Goal: Task Accomplishment & Management: Manage account settings

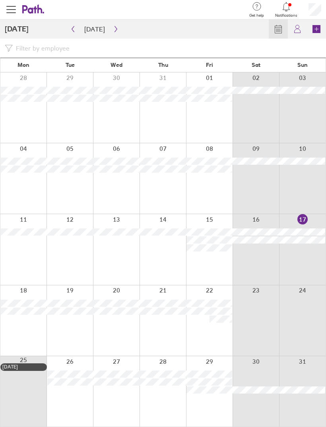
click at [115, 30] on icon "button" at bounding box center [116, 29] width 6 height 6
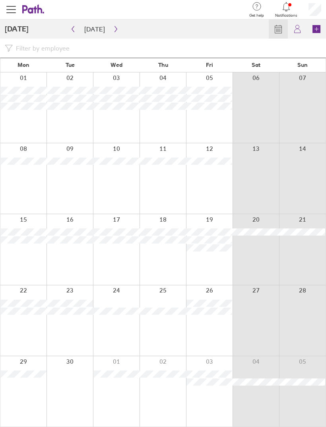
click at [113, 29] on icon "button" at bounding box center [116, 29] width 6 height 6
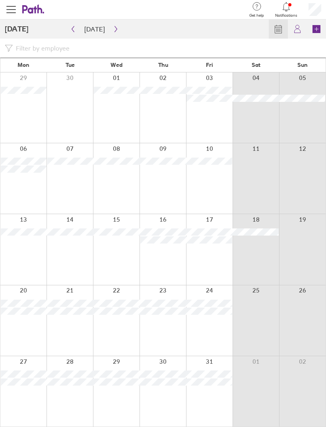
click at [113, 26] on icon "button" at bounding box center [116, 29] width 6 height 6
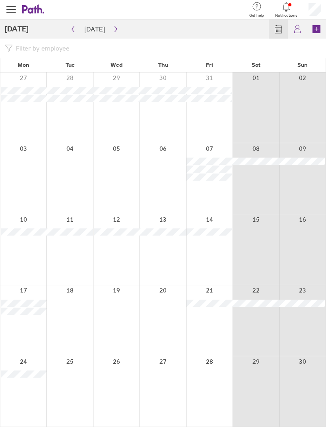
click at [113, 29] on icon "button" at bounding box center [116, 29] width 6 height 6
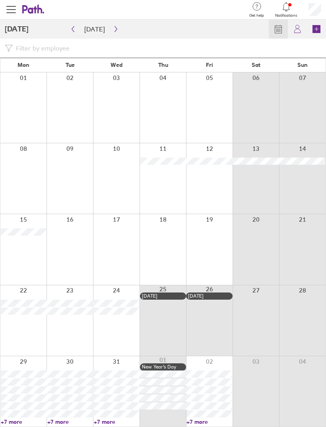
click at [115, 29] on icon "button" at bounding box center [116, 29] width 6 height 6
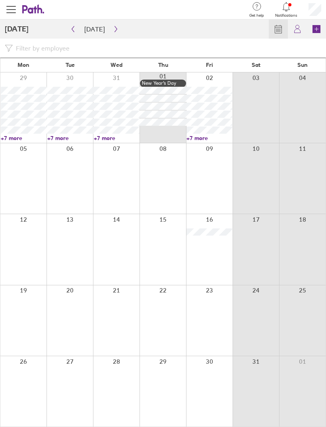
click at [115, 26] on icon "button" at bounding box center [116, 29] width 6 height 6
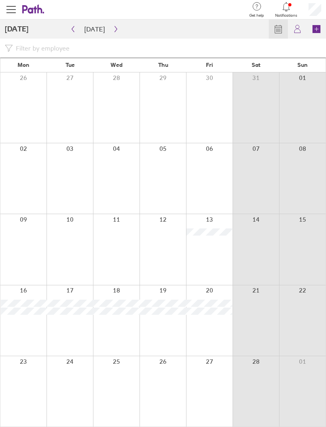
click at [113, 30] on icon "button" at bounding box center [116, 29] width 6 height 6
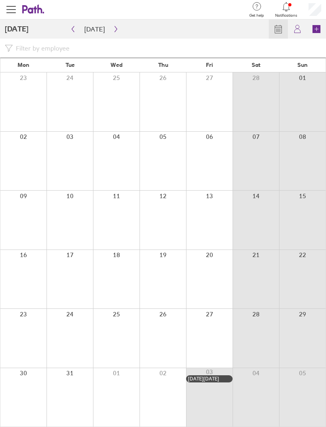
click at [113, 29] on icon "button" at bounding box center [116, 29] width 6 height 6
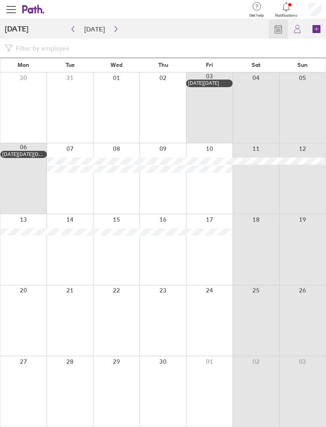
click at [113, 27] on icon "button" at bounding box center [116, 29] width 6 height 6
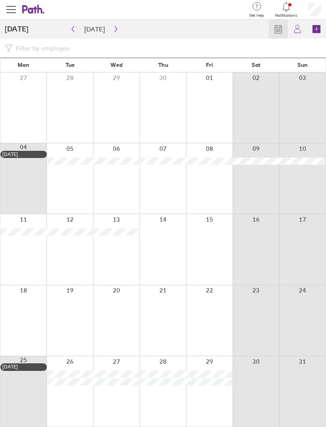
scroll to position [25, 0]
click at [30, 393] on div at bounding box center [23, 391] width 46 height 70
click at [75, 394] on div at bounding box center [70, 391] width 47 height 70
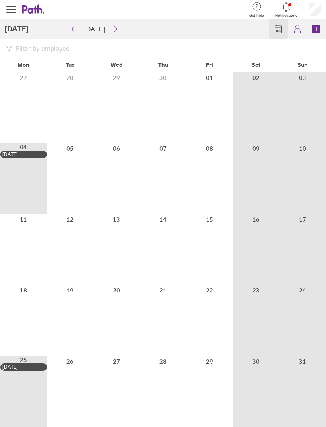
scroll to position [0, 0]
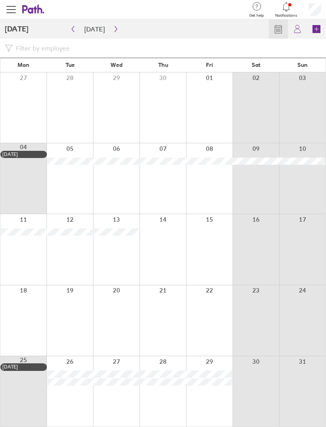
click at [318, 26] on icon at bounding box center [317, 29] width 8 height 8
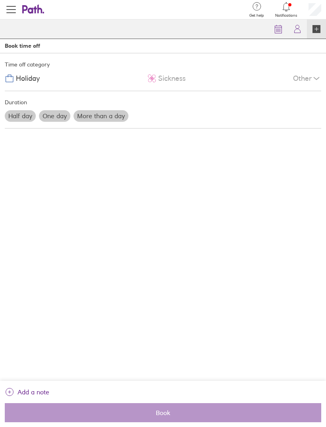
click at [134, 257] on div "Time off category Holiday Sickness Other Duration Half day One day More than a …" at bounding box center [163, 216] width 326 height 327
click at [33, 75] on span "Holiday" at bounding box center [28, 78] width 24 height 8
click at [119, 115] on label "More than a day" at bounding box center [101, 115] width 55 height 11
click at [0, 0] on input "More than a day" at bounding box center [0, 0] width 0 height 0
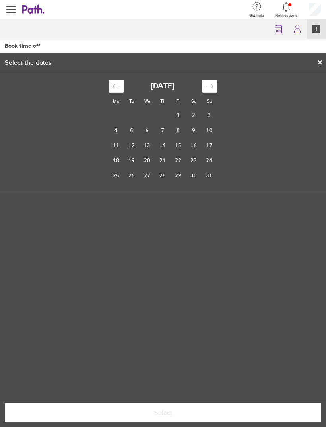
click at [214, 89] on div "Move forward to switch to the next month." at bounding box center [210, 86] width 16 height 13
click at [212, 86] on icon "Move forward to switch to the next month." at bounding box center [209, 86] width 7 height 4
click at [210, 88] on icon "Move forward to switch to the next month." at bounding box center [210, 86] width 8 height 8
click at [211, 90] on div "Move forward to switch to the next month." at bounding box center [210, 86] width 16 height 13
click at [213, 90] on div "Move forward to switch to the next month." at bounding box center [210, 86] width 16 height 13
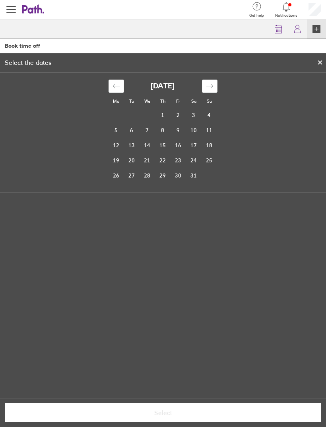
click at [210, 88] on icon "Move forward to switch to the next month." at bounding box center [210, 86] width 8 height 8
click at [212, 90] on div "Move forward to switch to the next month." at bounding box center [210, 86] width 16 height 13
click at [210, 88] on icon "Move forward to switch to the next month." at bounding box center [210, 86] width 8 height 8
click at [212, 88] on icon "Move forward to switch to the next month." at bounding box center [210, 86] width 8 height 8
click at [198, 160] on td "23" at bounding box center [194, 160] width 16 height 15
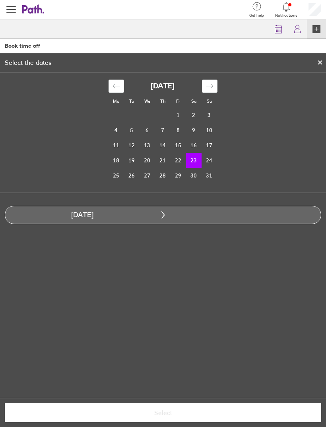
click at [214, 88] on div "Move forward to switch to the next month." at bounding box center [210, 86] width 16 height 13
click at [197, 117] on td "6" at bounding box center [194, 114] width 16 height 15
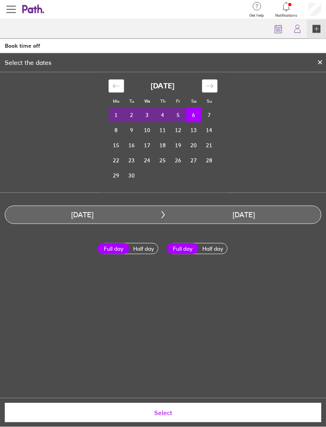
scroll to position [25, 0]
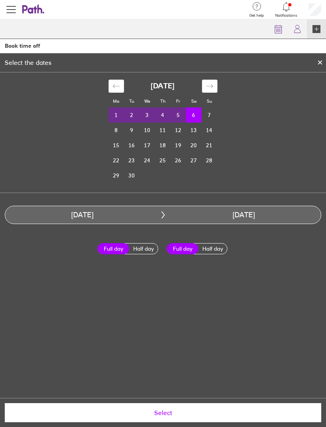
click at [169, 409] on span "Select" at bounding box center [163, 412] width 306 height 7
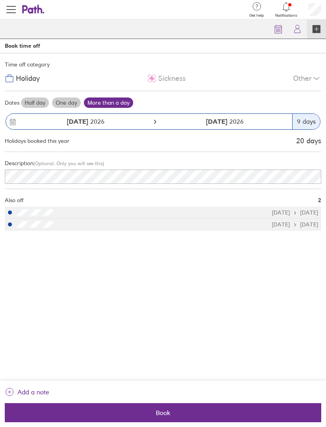
click at [169, 409] on span "Book" at bounding box center [163, 412] width 306 height 7
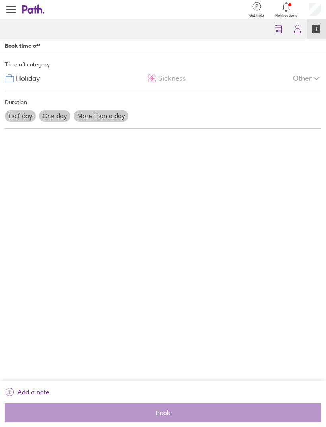
click at [81, 391] on div "Add a note" at bounding box center [163, 394] width 317 height 18
click at [20, 390] on span "Add a note" at bounding box center [34, 391] width 32 height 13
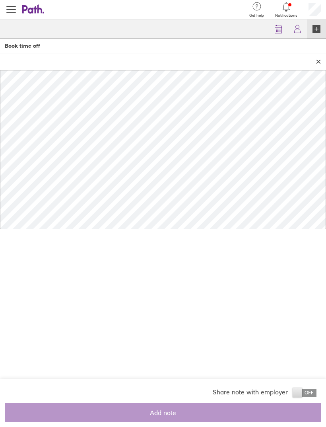
click at [321, 53] on div at bounding box center [163, 61] width 326 height 17
